Goal: Task Accomplishment & Management: Use online tool/utility

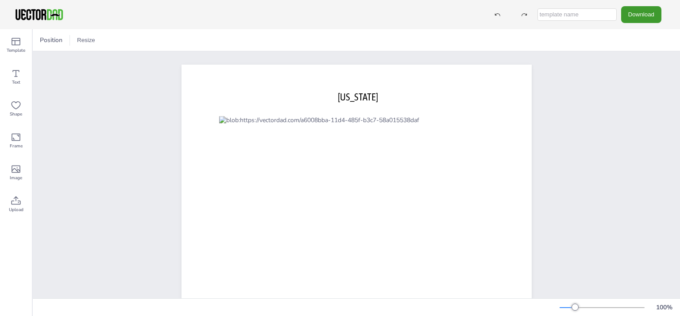
scroll to position [57, 0]
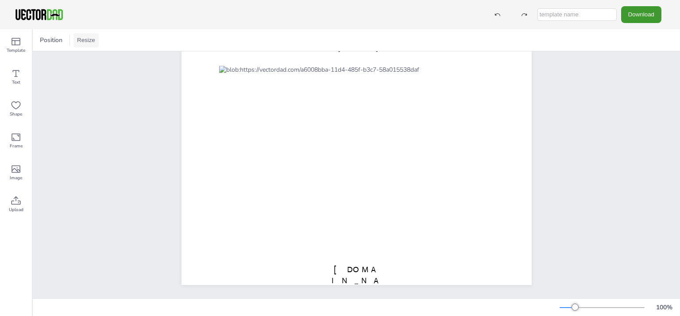
click at [89, 40] on button "Resize" at bounding box center [86, 40] width 25 height 14
click at [100, 61] on li "US Letter Landscape (11in x 8.5in)" at bounding box center [127, 58] width 107 height 17
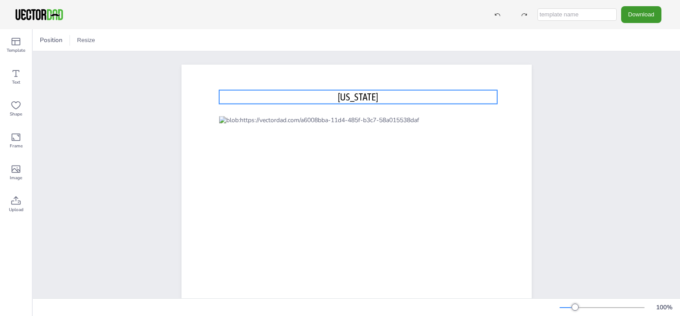
click at [351, 101] on span "[US_STATE]" at bounding box center [358, 97] width 40 height 12
click at [356, 74] on icon at bounding box center [358, 72] width 8 height 9
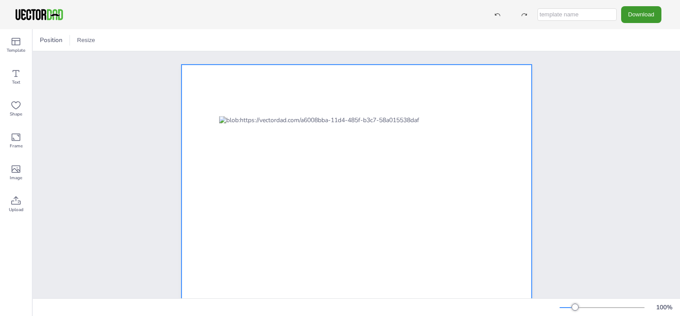
scroll to position [57, 0]
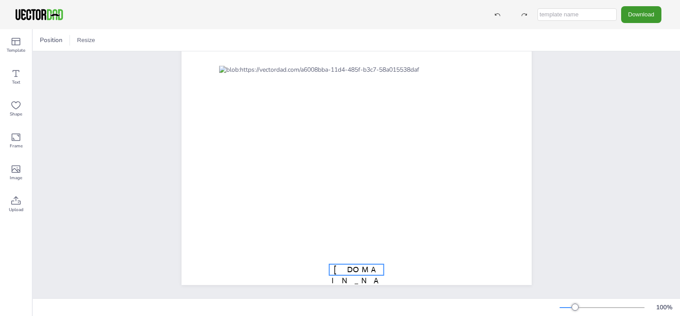
click at [356, 265] on span "[DOMAIN_NAME]" at bounding box center [357, 281] width 50 height 32
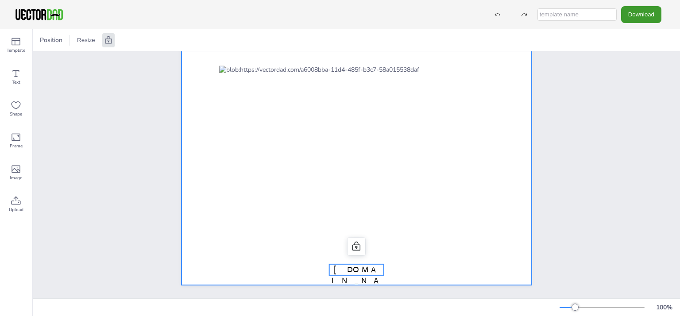
drag, startPoint x: 356, startPoint y: 261, endPoint x: 554, endPoint y: 175, distance: 215.8
click at [554, 175] on div "[DOMAIN_NAME]" at bounding box center [357, 150] width 427 height 298
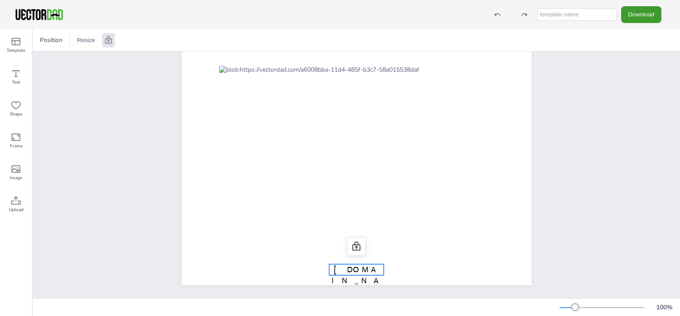
click at [554, 175] on div "[DOMAIN_NAME]" at bounding box center [357, 150] width 427 height 298
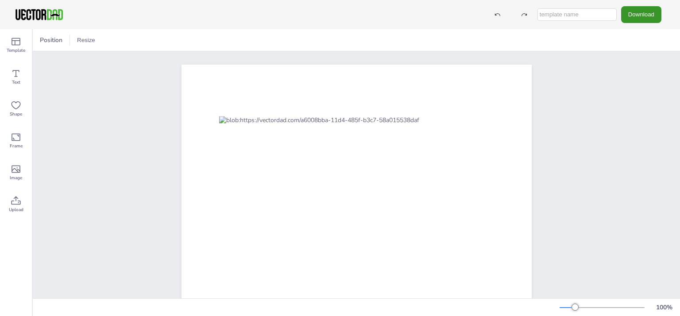
click at [643, 7] on button "Download" at bounding box center [641, 14] width 40 height 16
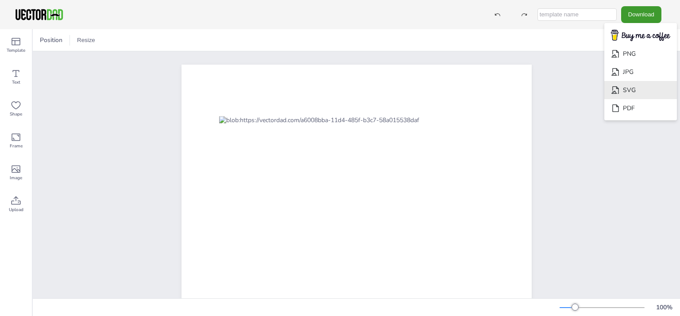
click at [629, 90] on li "SVG" at bounding box center [641, 90] width 73 height 18
